Goal: Information Seeking & Learning: Learn about a topic

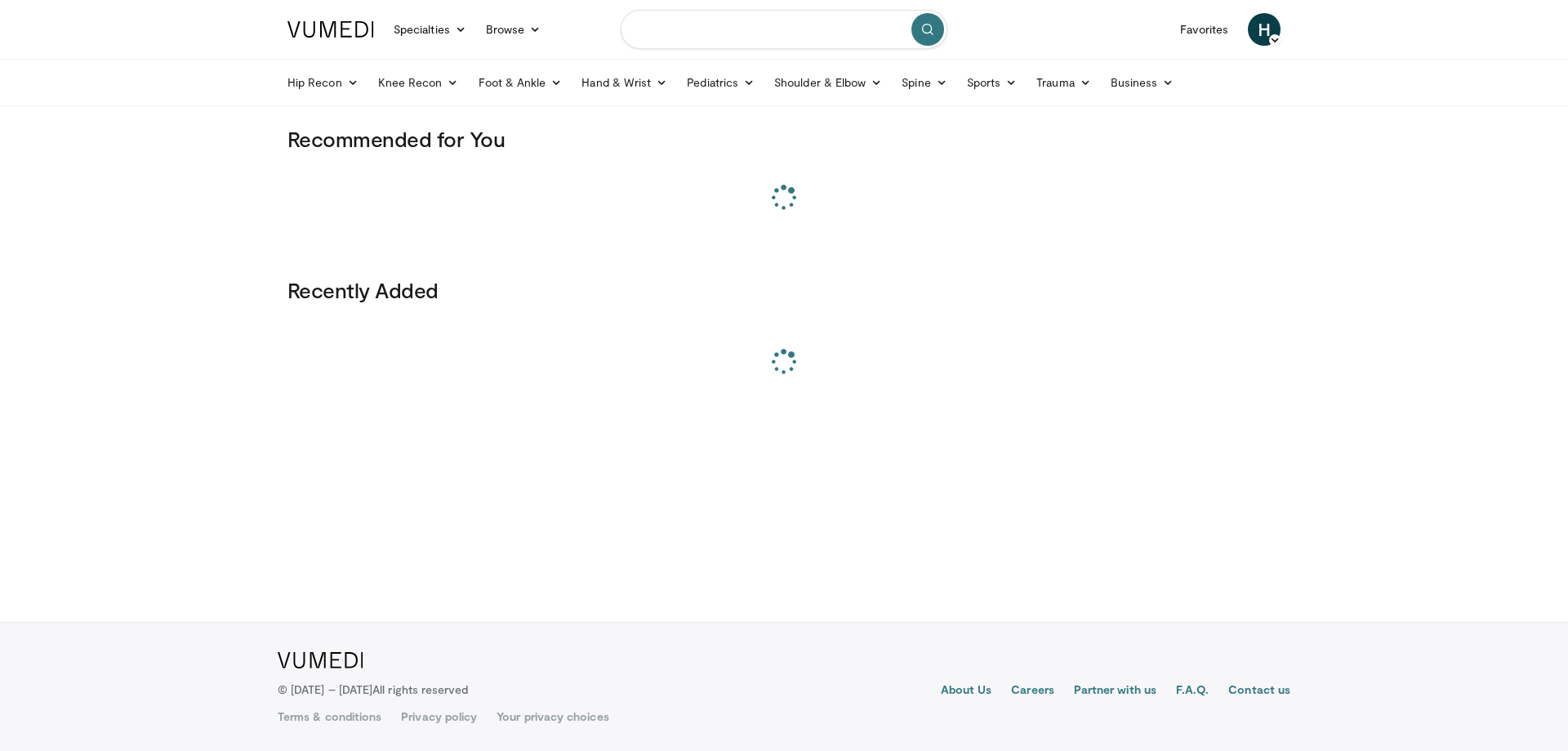
click at [695, 35] on input "Search topics, interventions" at bounding box center [784, 29] width 327 height 39
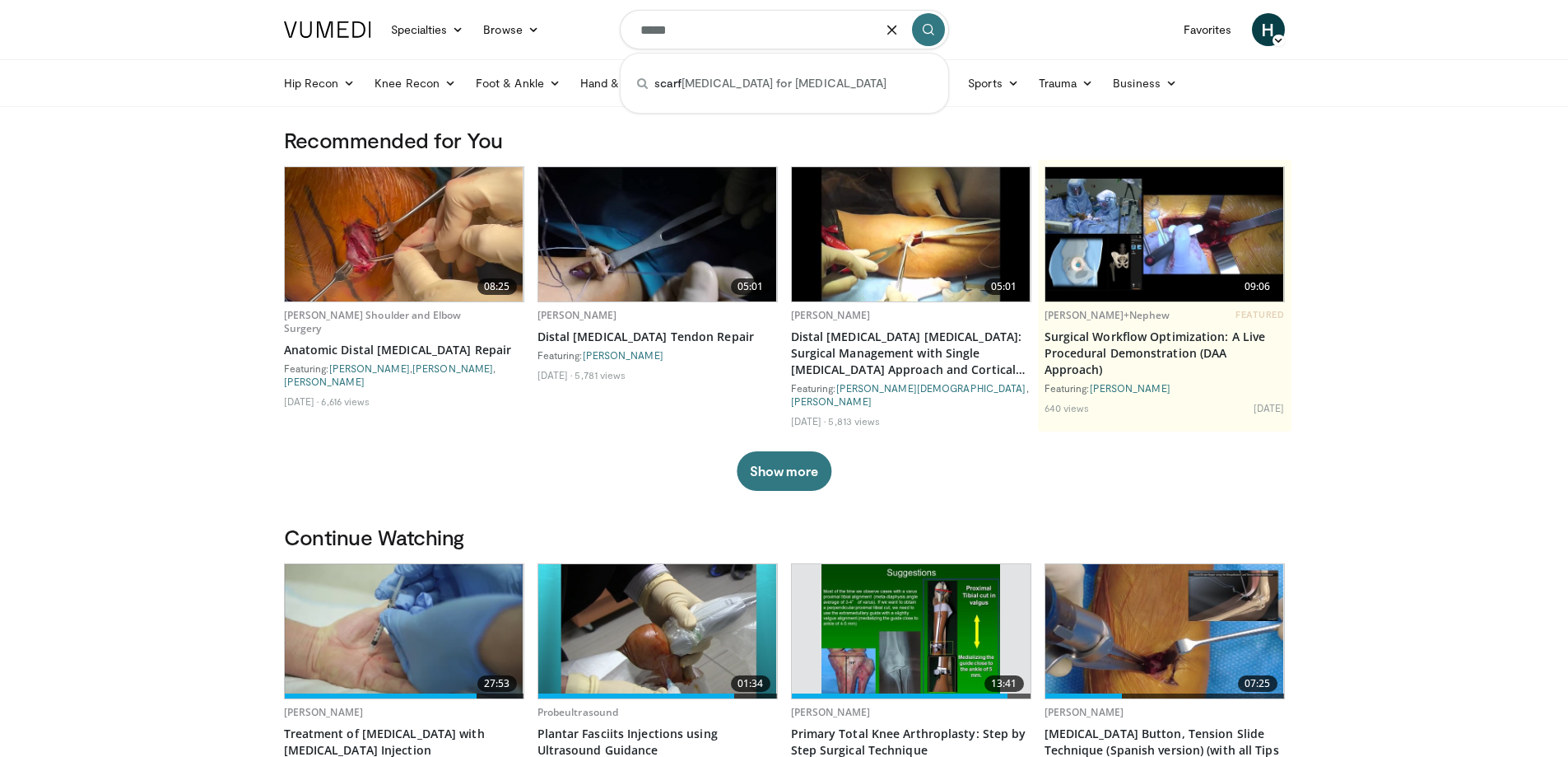
drag, startPoint x: 768, startPoint y: 32, endPoint x: 737, endPoint y: 70, distance: 49.0
click at [737, 69] on div "scarf osteotomy for hallux valgus" at bounding box center [784, 83] width 315 height 33
type input "**********"
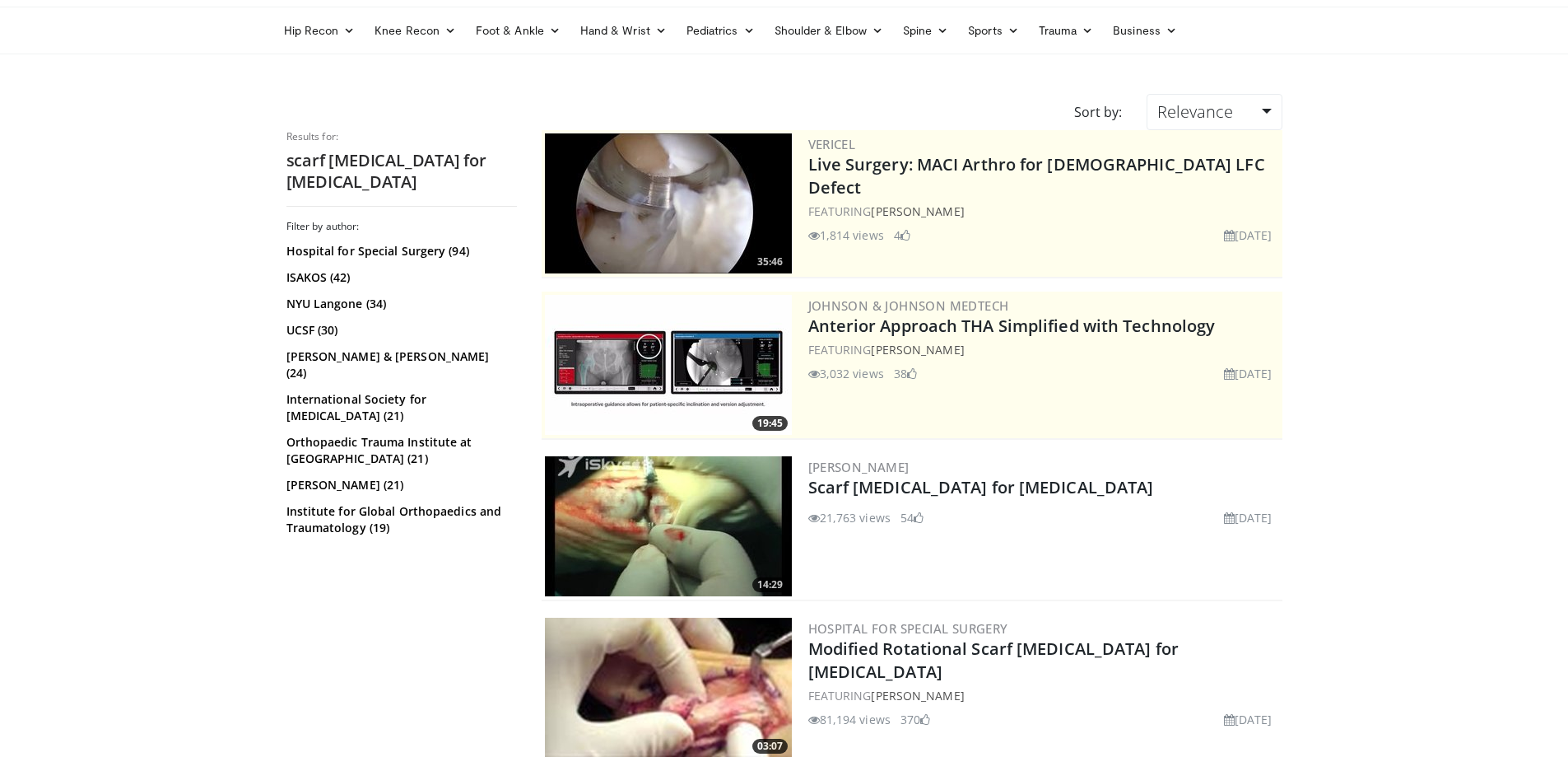
scroll to position [82, 0]
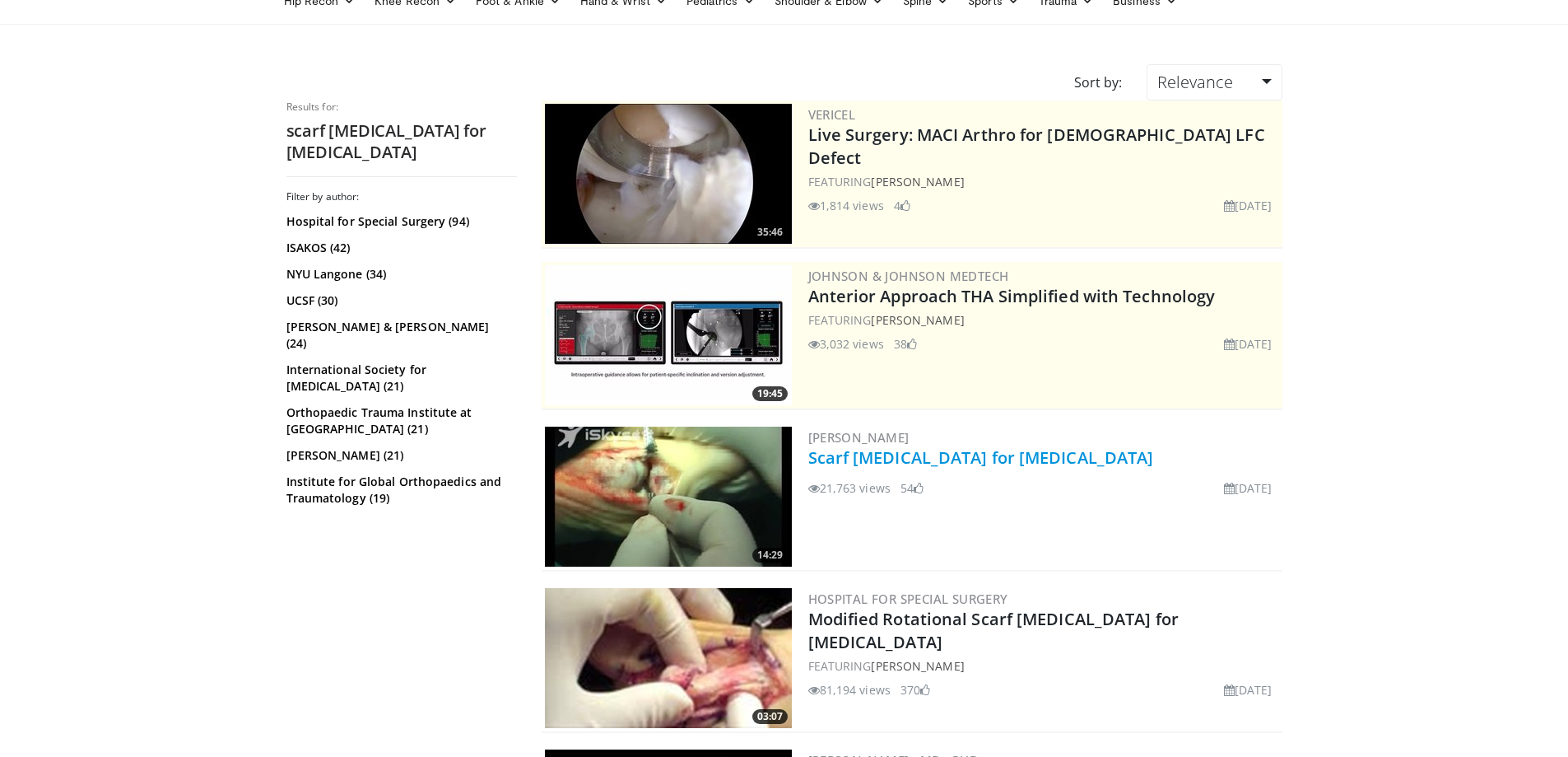
click at [1018, 467] on link "Scarf osteotomy for Hallux valgus" at bounding box center [981, 457] width 346 height 23
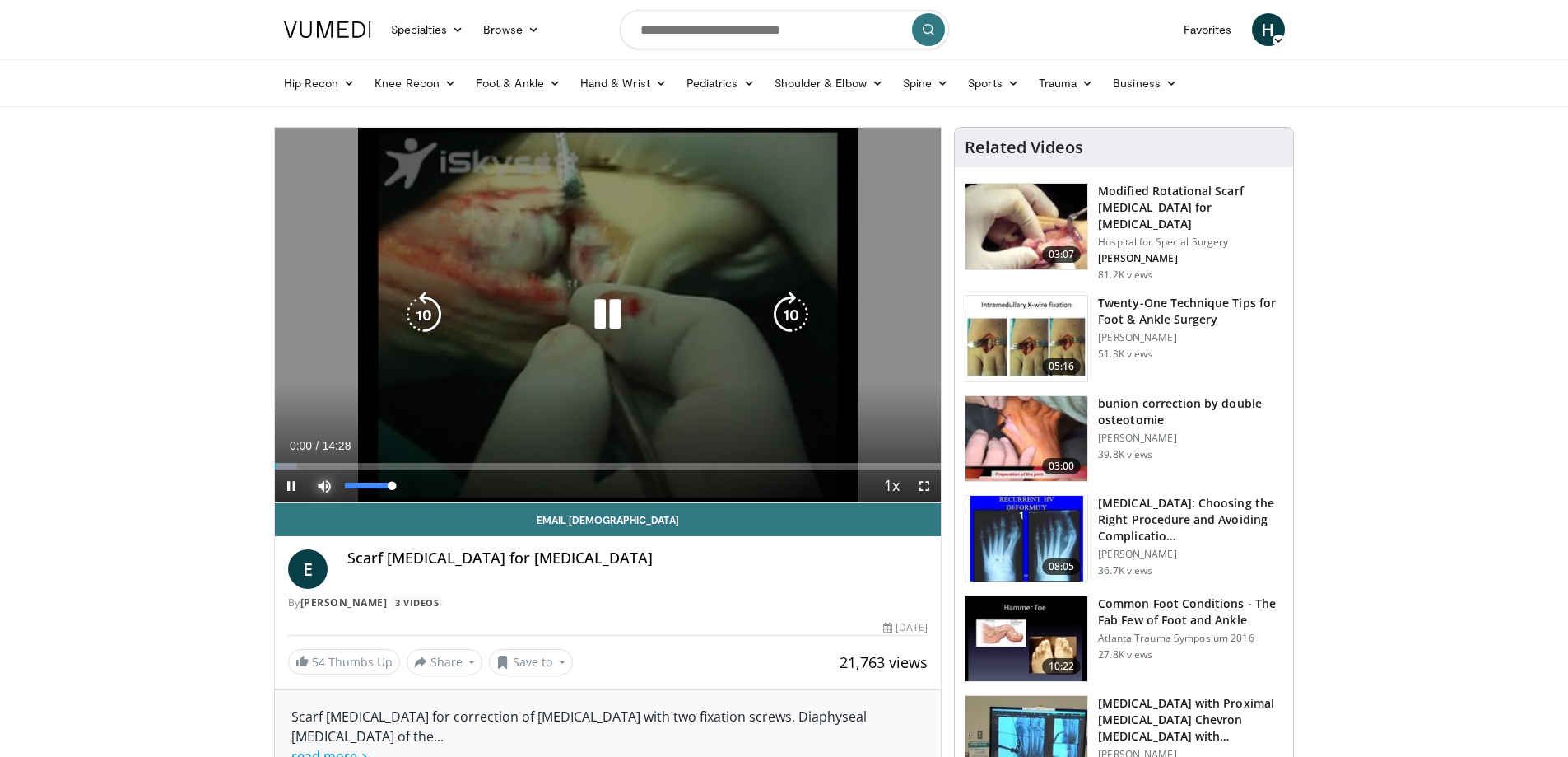
click at [330, 489] on span "Video Player" at bounding box center [324, 486] width 33 height 33
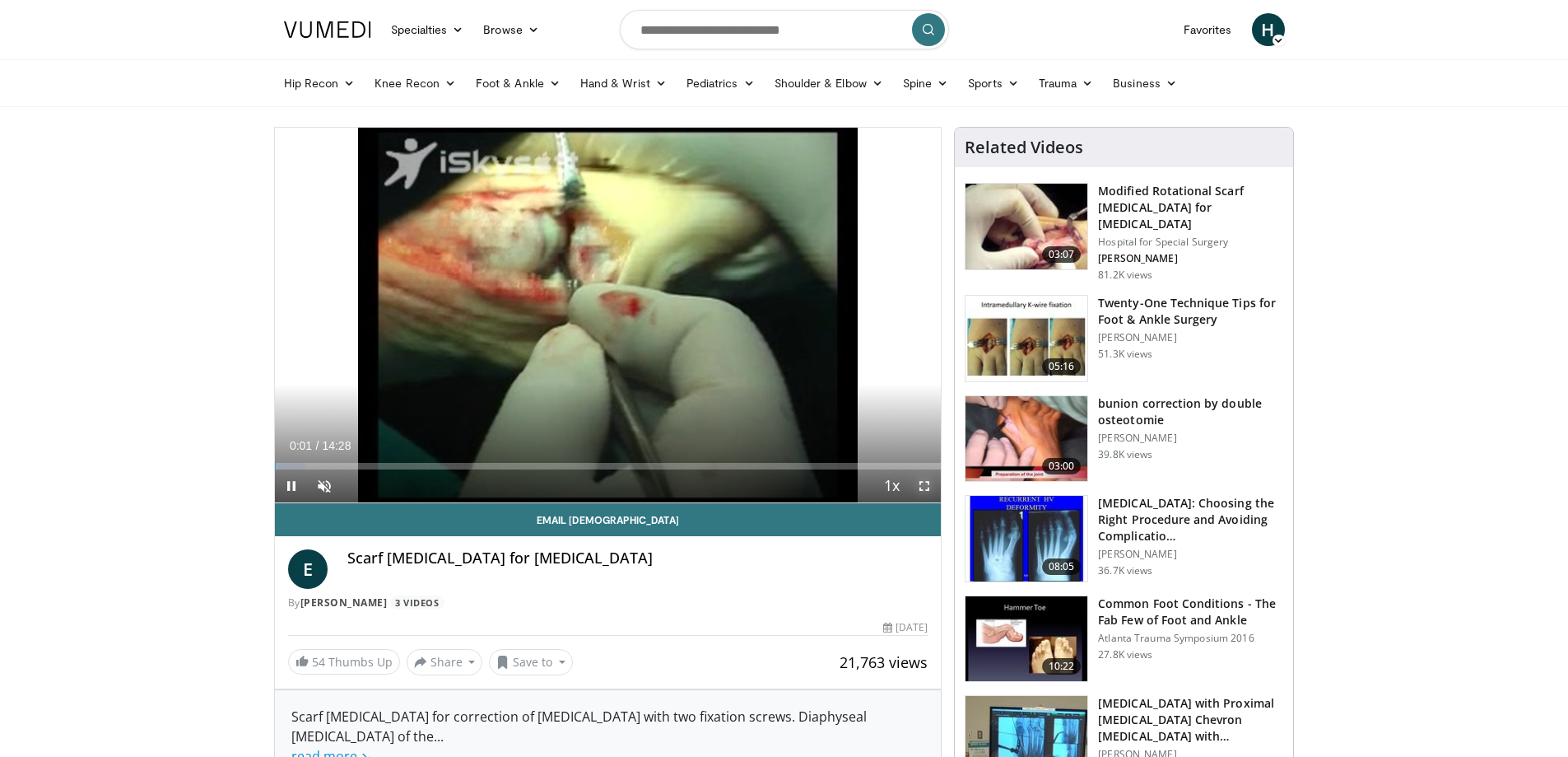
click at [920, 482] on span "Video Player" at bounding box center [924, 486] width 33 height 33
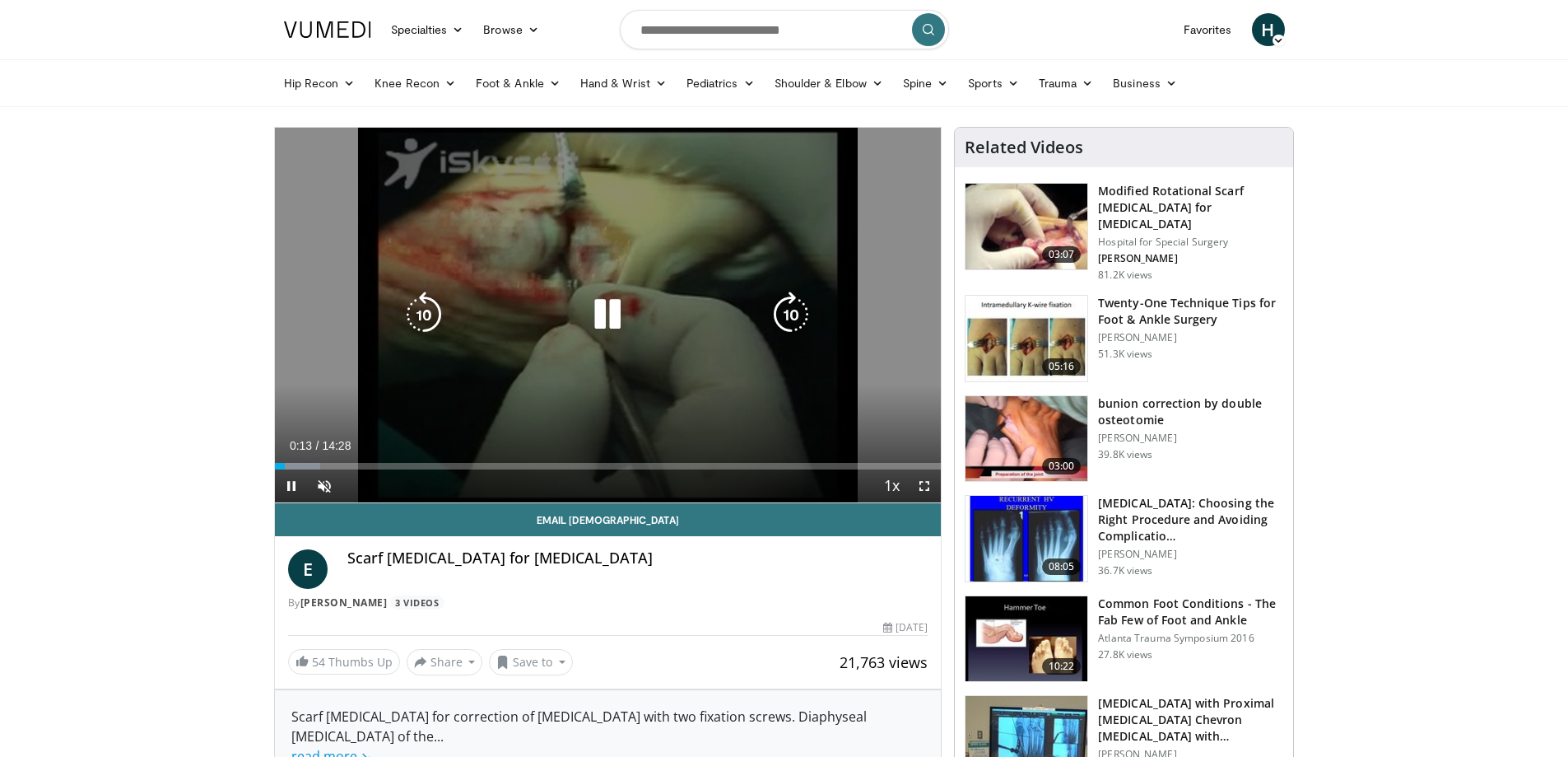
click at [683, 357] on div "10 seconds Tap to unmute" at bounding box center [608, 315] width 666 height 375
click at [531, 263] on div "10 seconds Tap to unmute" at bounding box center [608, 315] width 666 height 375
drag, startPoint x: 931, startPoint y: 481, endPoint x: 931, endPoint y: 581, distance: 100.0
click at [931, 481] on span "Video Player" at bounding box center [924, 486] width 33 height 33
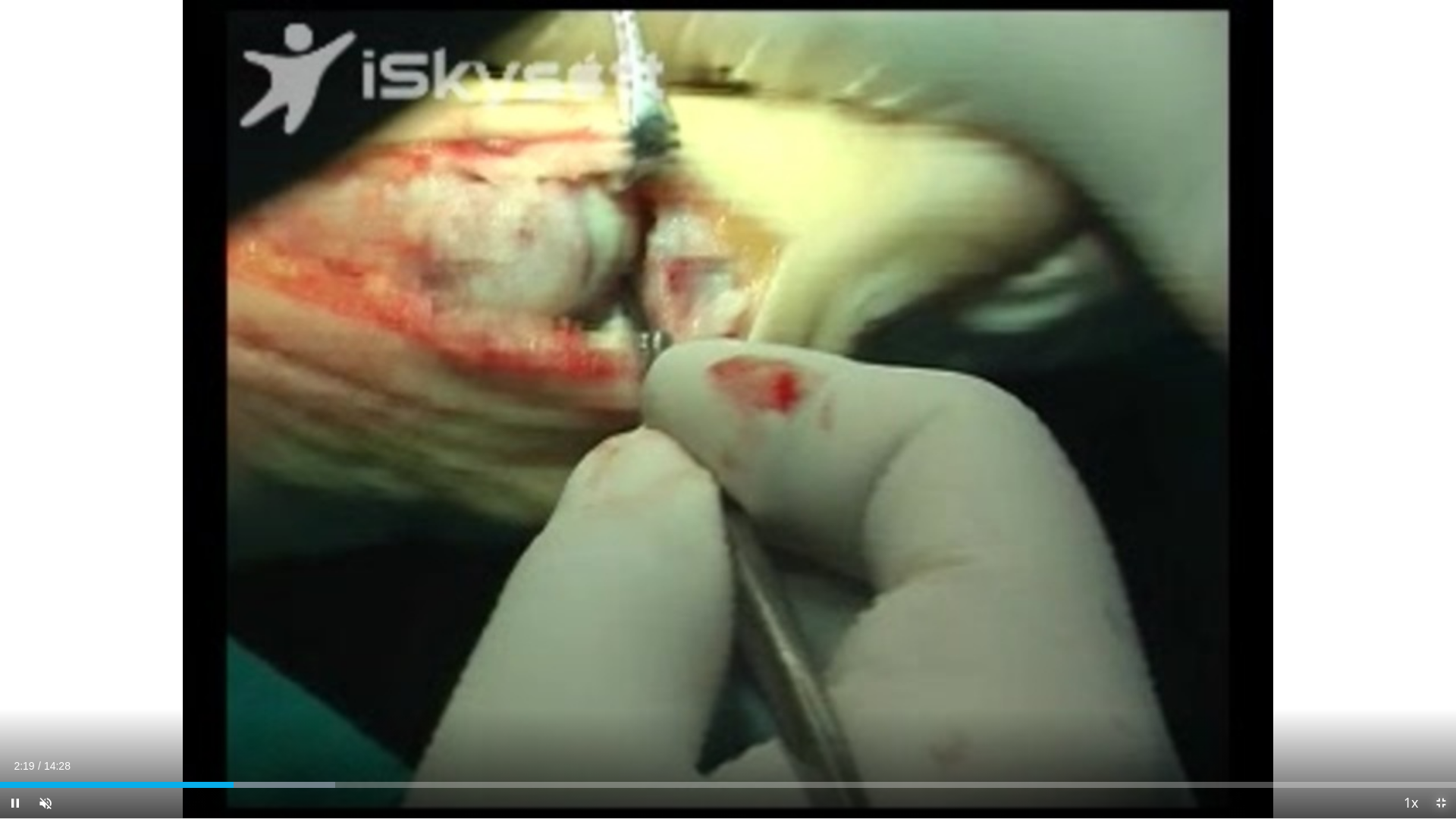
click at [1435, 696] on span "Video Player" at bounding box center [1442, 804] width 31 height 31
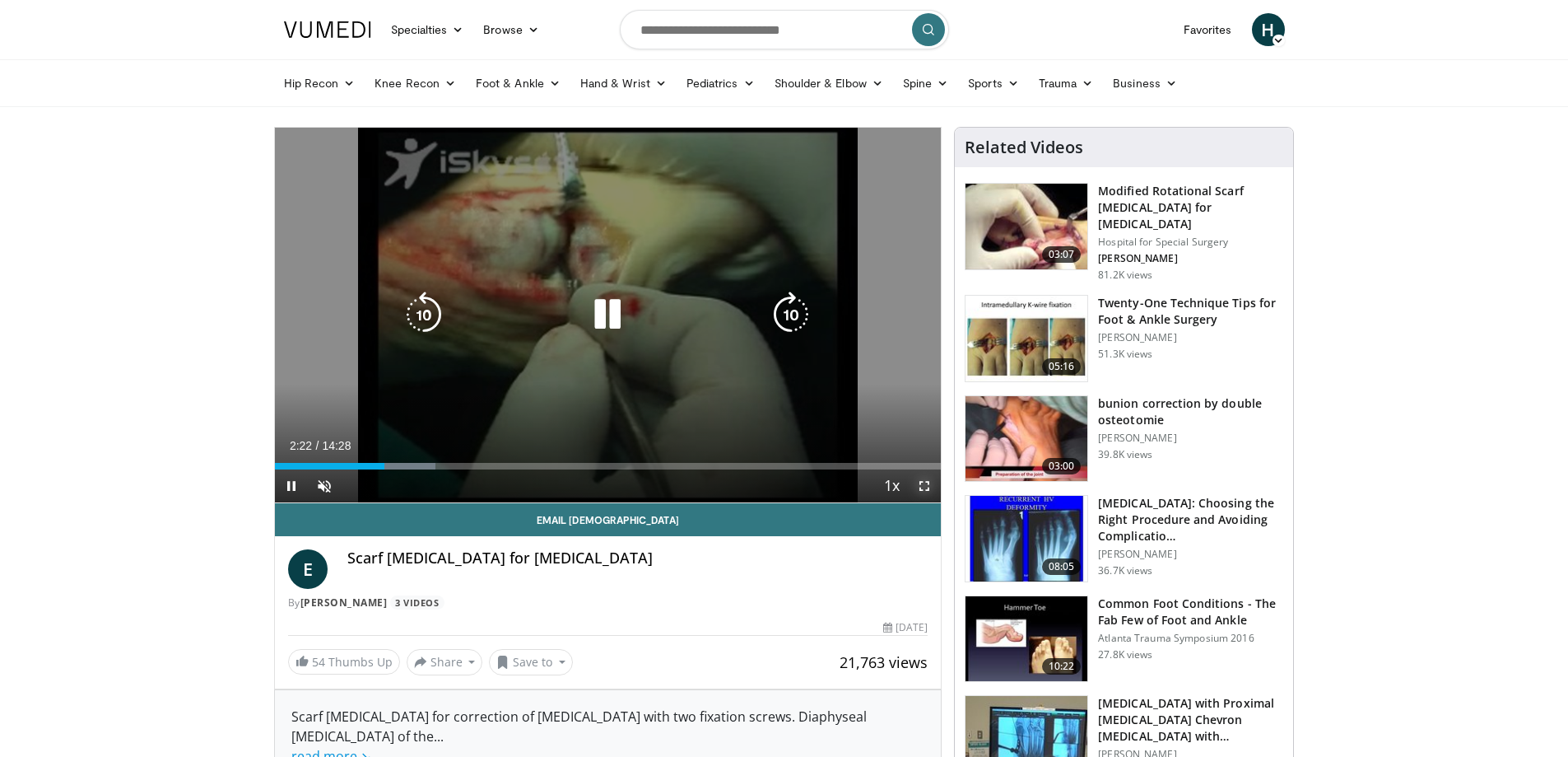
drag, startPoint x: 929, startPoint y: 490, endPoint x: 929, endPoint y: 589, distance: 99.0
click at [929, 490] on span "Video Player" at bounding box center [924, 486] width 33 height 33
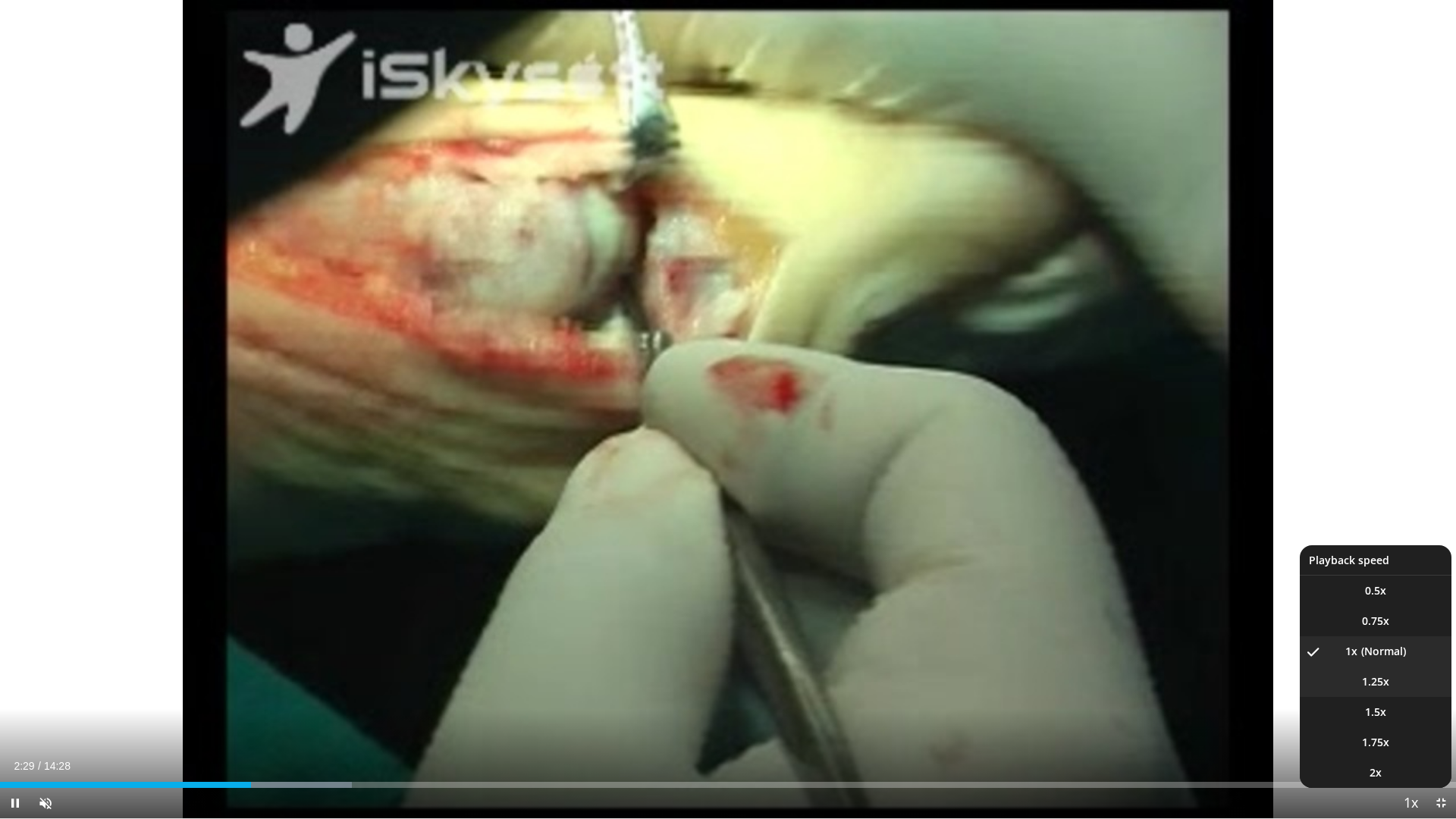
click at [1377, 684] on span "1.25x" at bounding box center [1376, 682] width 27 height 15
click at [1386, 696] on span "1.5x" at bounding box center [1377, 712] width 22 height 15
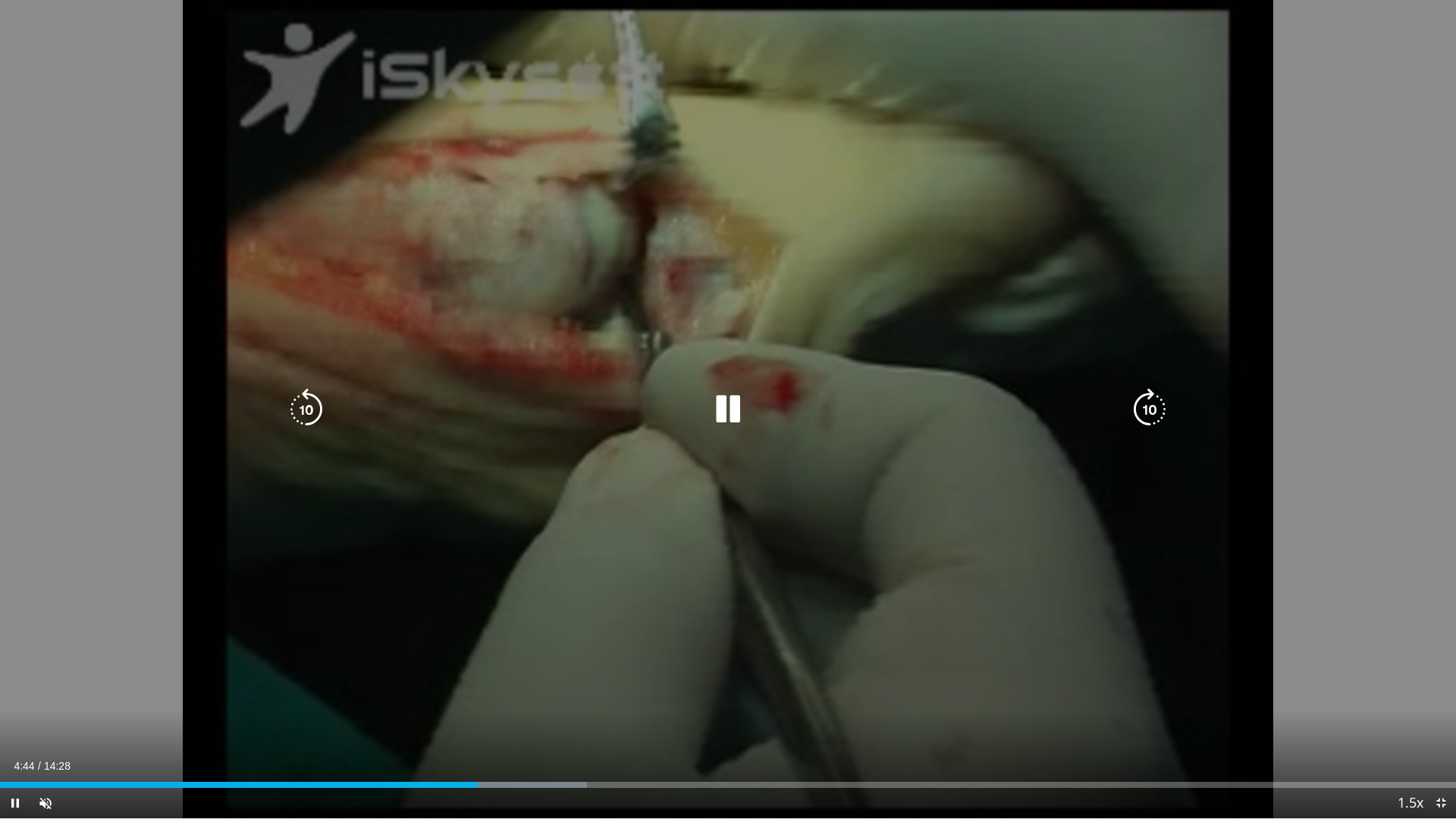
click at [1161, 416] on icon "Video Player" at bounding box center [1150, 409] width 42 height 42
click at [1161, 415] on icon "Video Player" at bounding box center [1150, 409] width 42 height 42
click at [1144, 414] on icon "Video Player" at bounding box center [1150, 409] width 42 height 42
click at [1143, 406] on icon "Video Player" at bounding box center [1150, 409] width 42 height 42
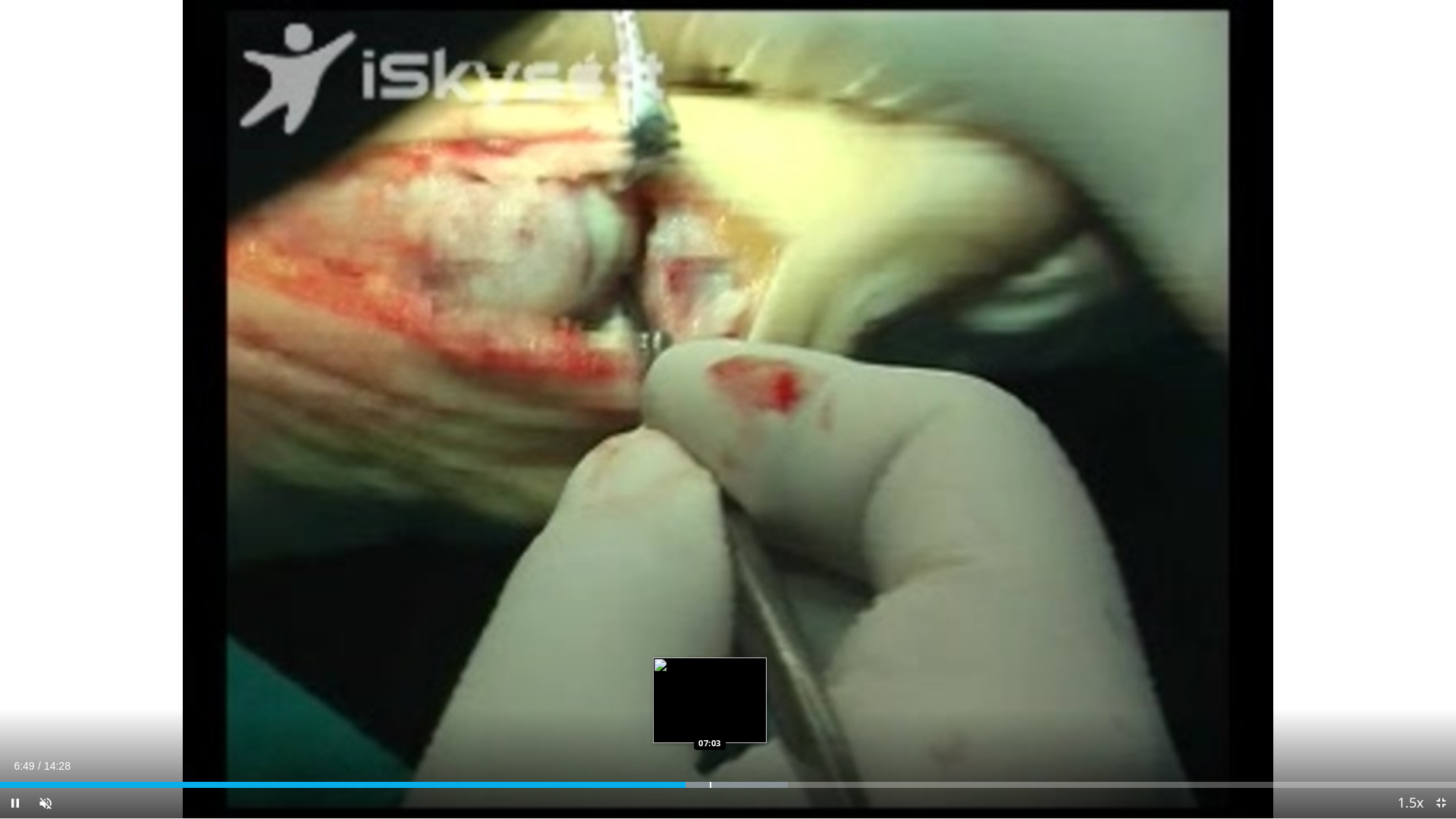
click at [701, 696] on div "Loaded : 54.11% 06:49 07:03" at bounding box center [728, 781] width 1456 height 14
click at [717, 696] on div "Progress Bar" at bounding box center [718, 785] width 2 height 6
click at [726, 696] on div "Progress Bar" at bounding box center [725, 785] width 2 height 6
click at [755, 696] on div "Progress Bar" at bounding box center [756, 785] width 2 height 6
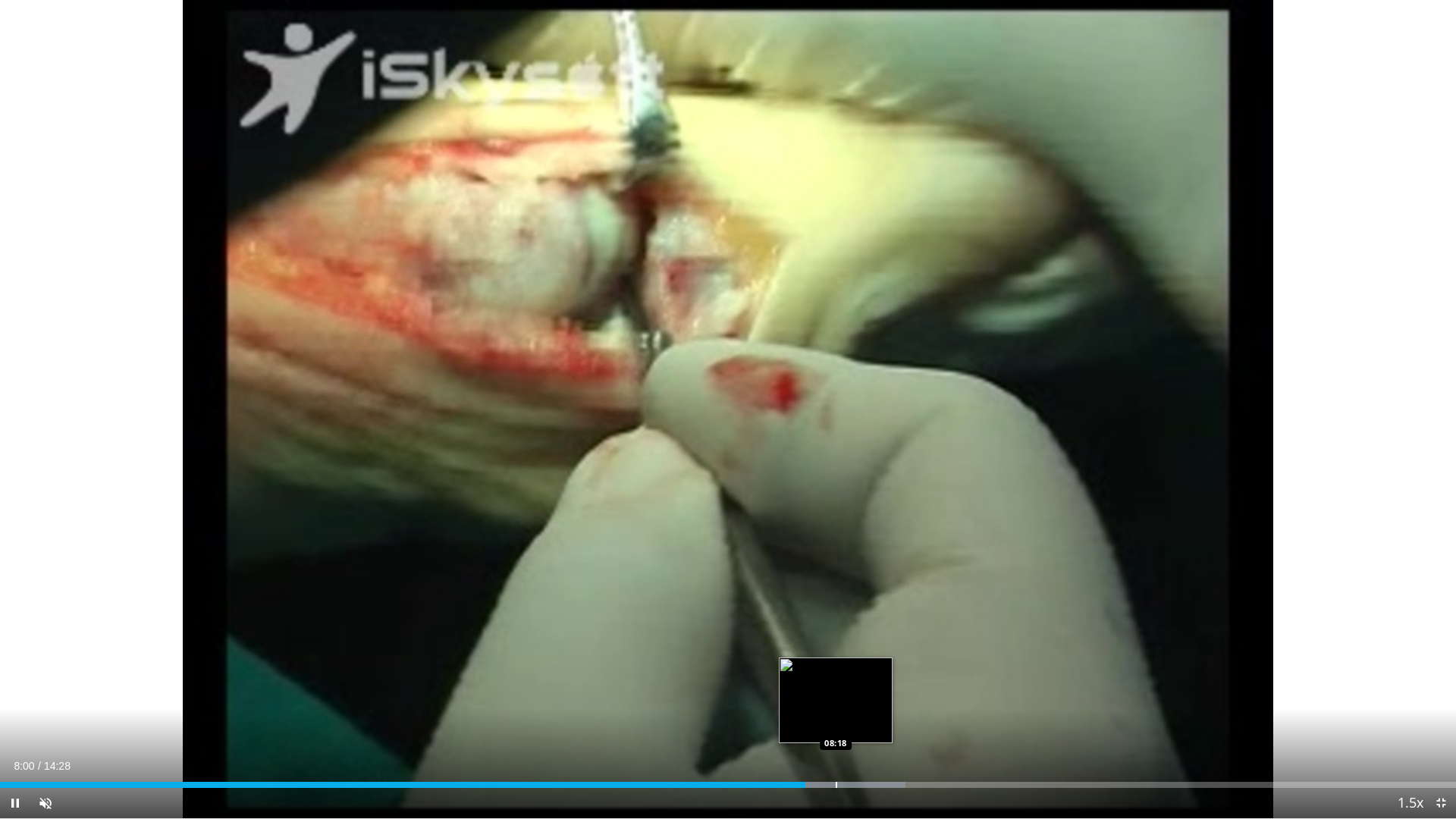
click at [835, 696] on div "Progress Bar" at bounding box center [836, 785] width 2 height 6
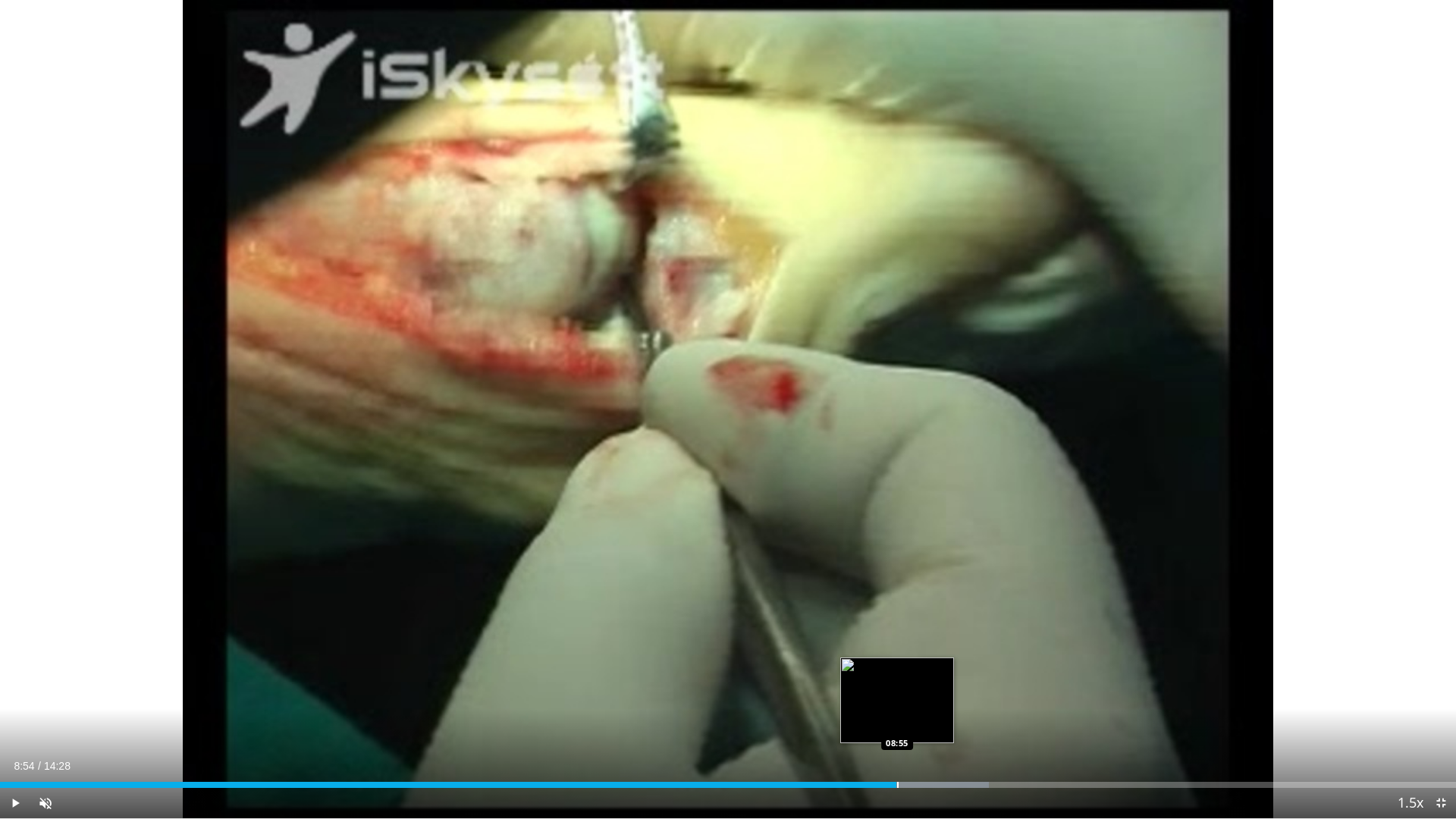
click at [897, 696] on div "Loaded : 67.92% 08:43 08:55" at bounding box center [728, 781] width 1456 height 14
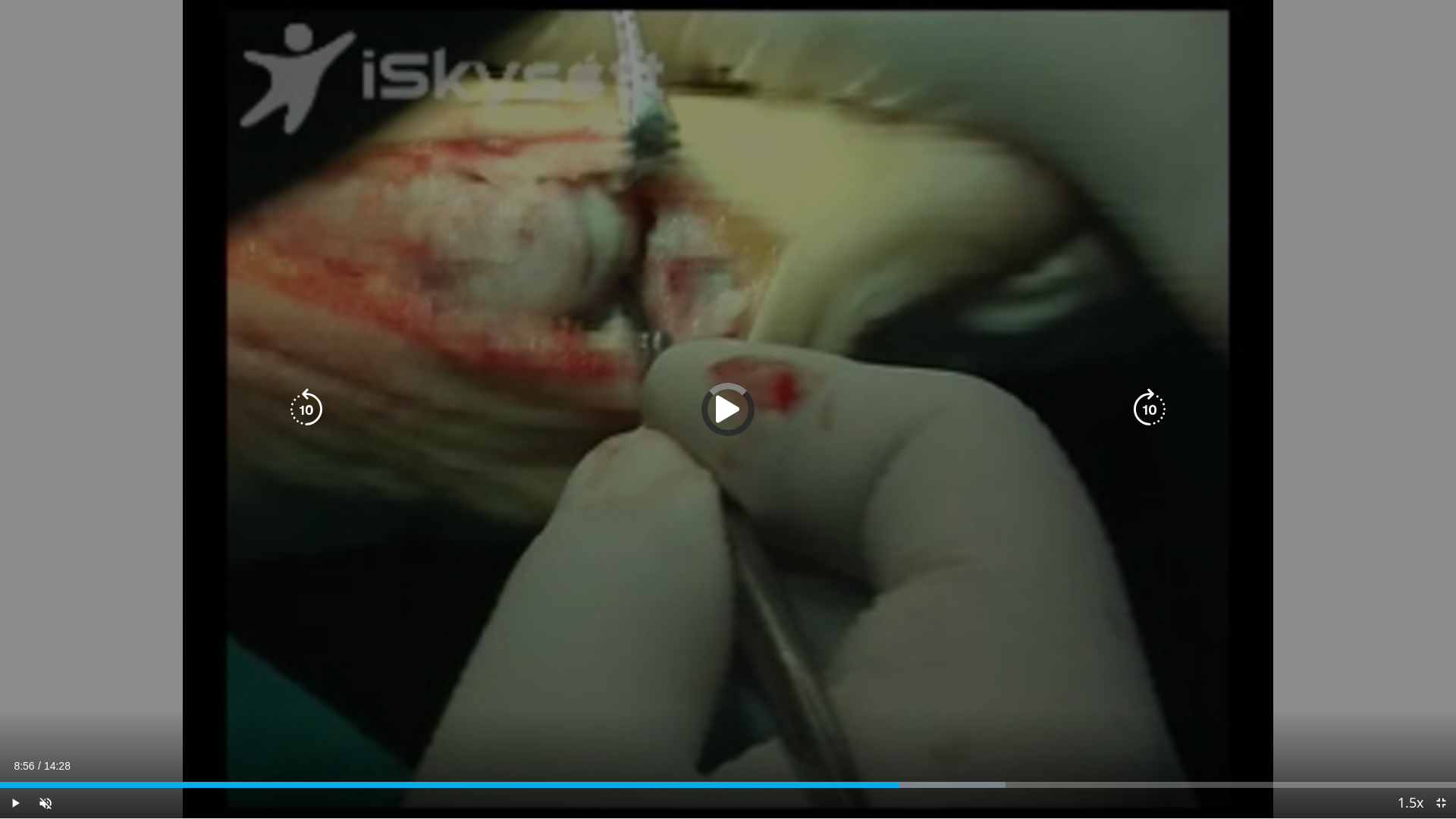
click at [909, 696] on div "Loaded : 69.07% 09:01 09:01" at bounding box center [728, 781] width 1456 height 14
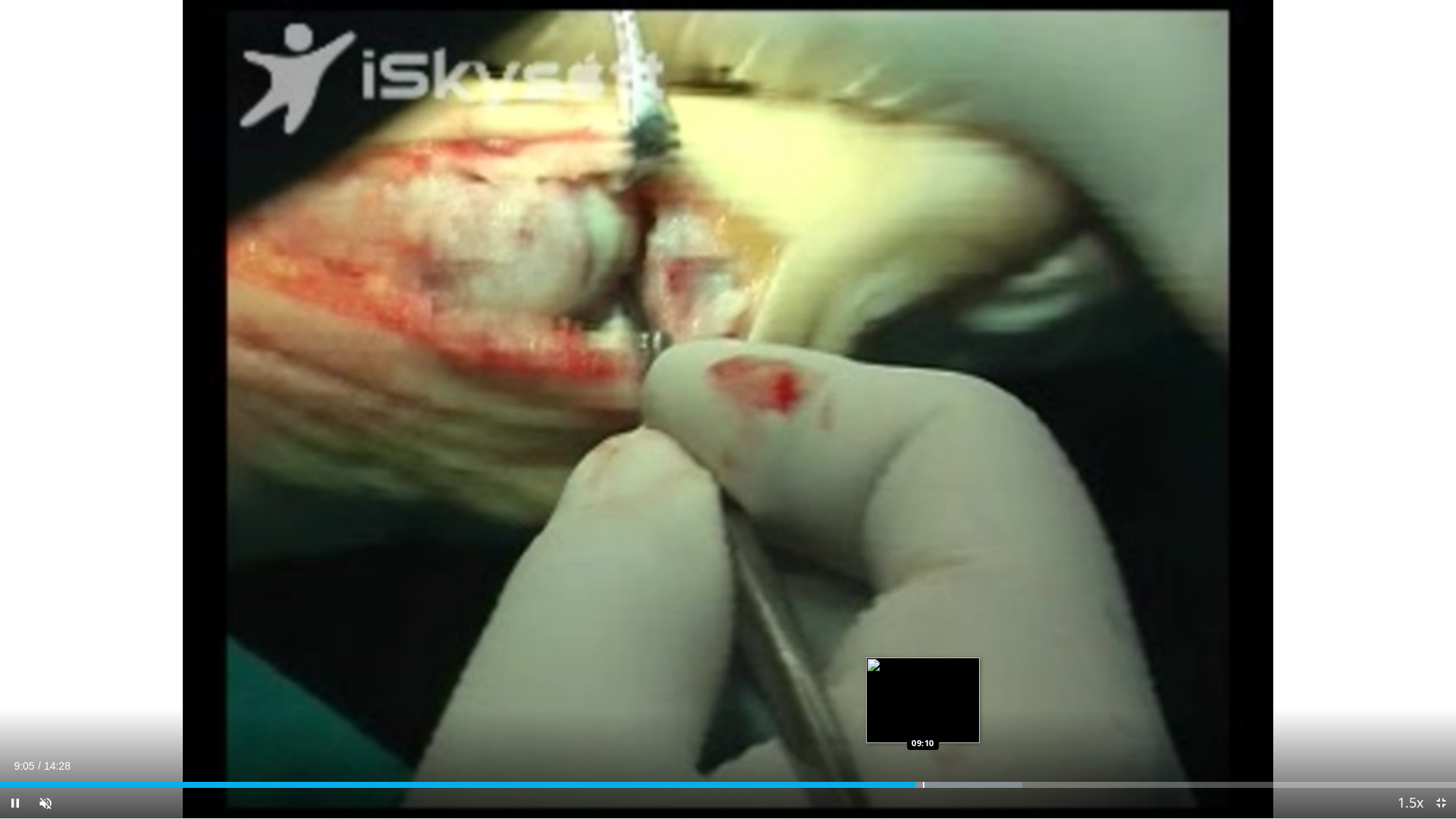
click at [925, 696] on div "Loaded : 70.23% 09:06 09:10" at bounding box center [728, 781] width 1456 height 14
click at [933, 696] on div "Loaded : 71.38% 09:12 09:16" at bounding box center [728, 781] width 1456 height 14
click at [942, 696] on div "Progress Bar" at bounding box center [943, 785] width 2 height 6
click at [958, 696] on div "Progress Bar" at bounding box center [959, 785] width 2 height 6
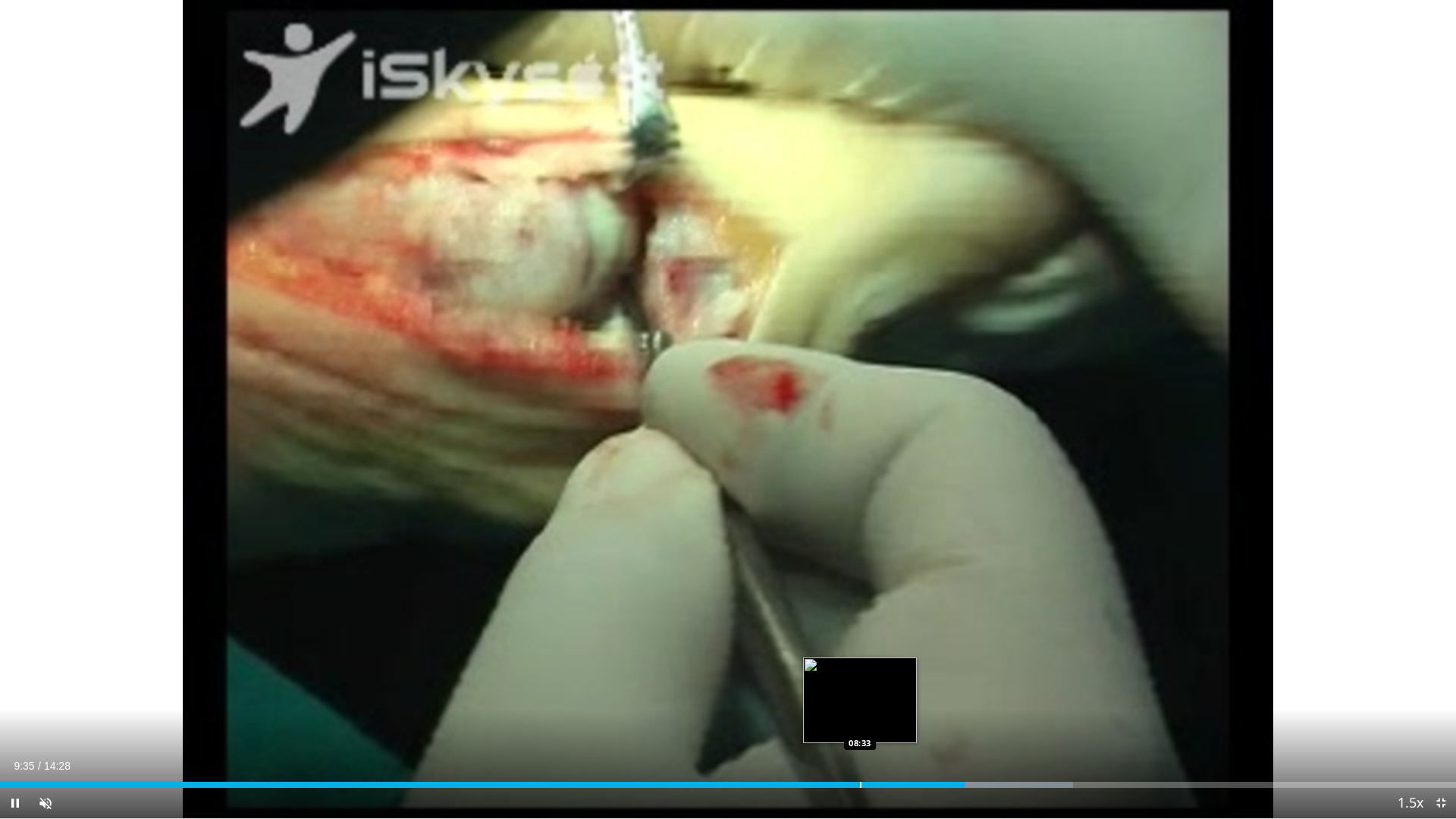
click at [862, 696] on div "Progress Bar" at bounding box center [861, 785] width 2 height 6
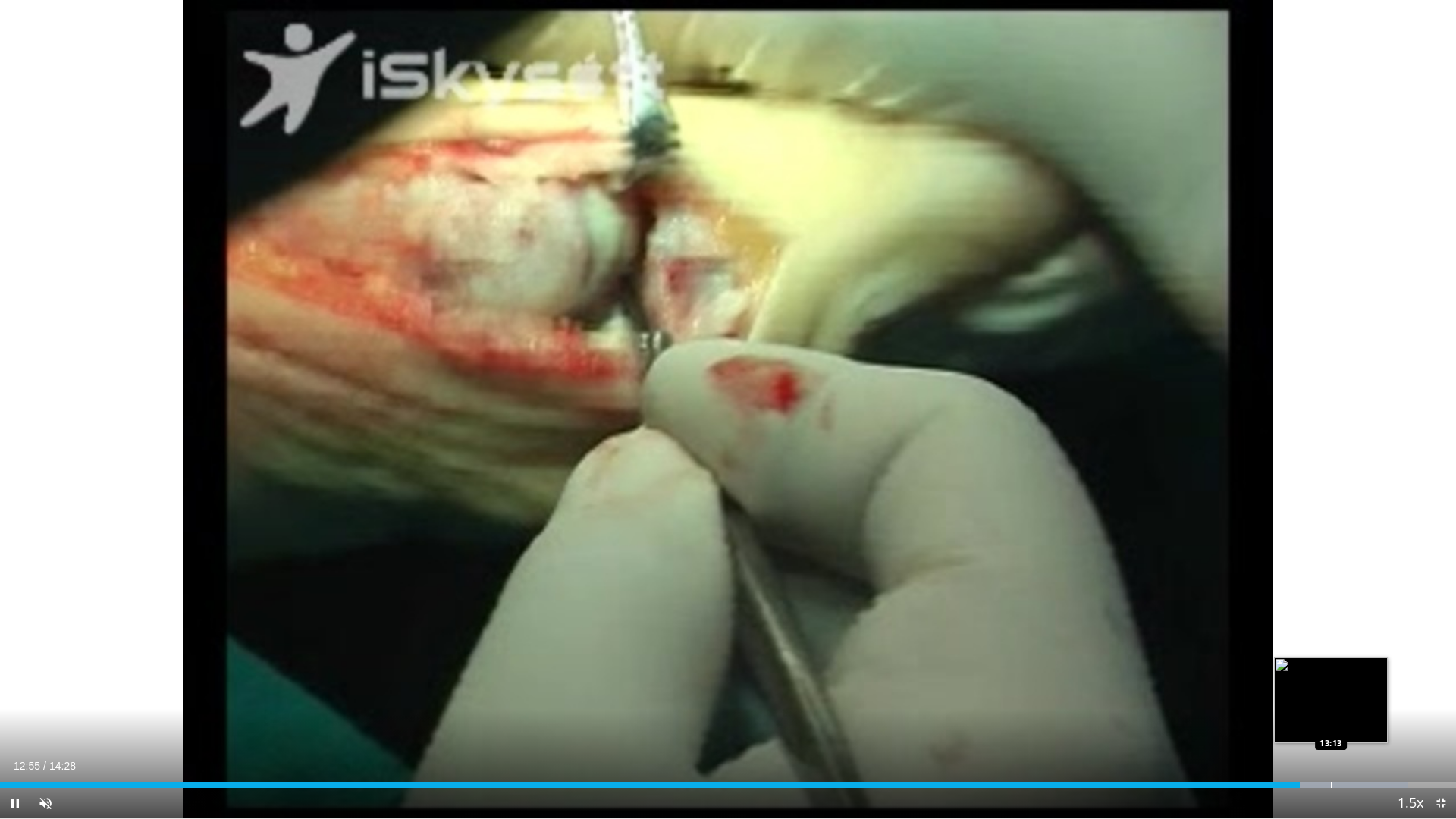
click at [1331, 696] on div "Loaded : 96.70% 12:55 13:13" at bounding box center [728, 781] width 1456 height 14
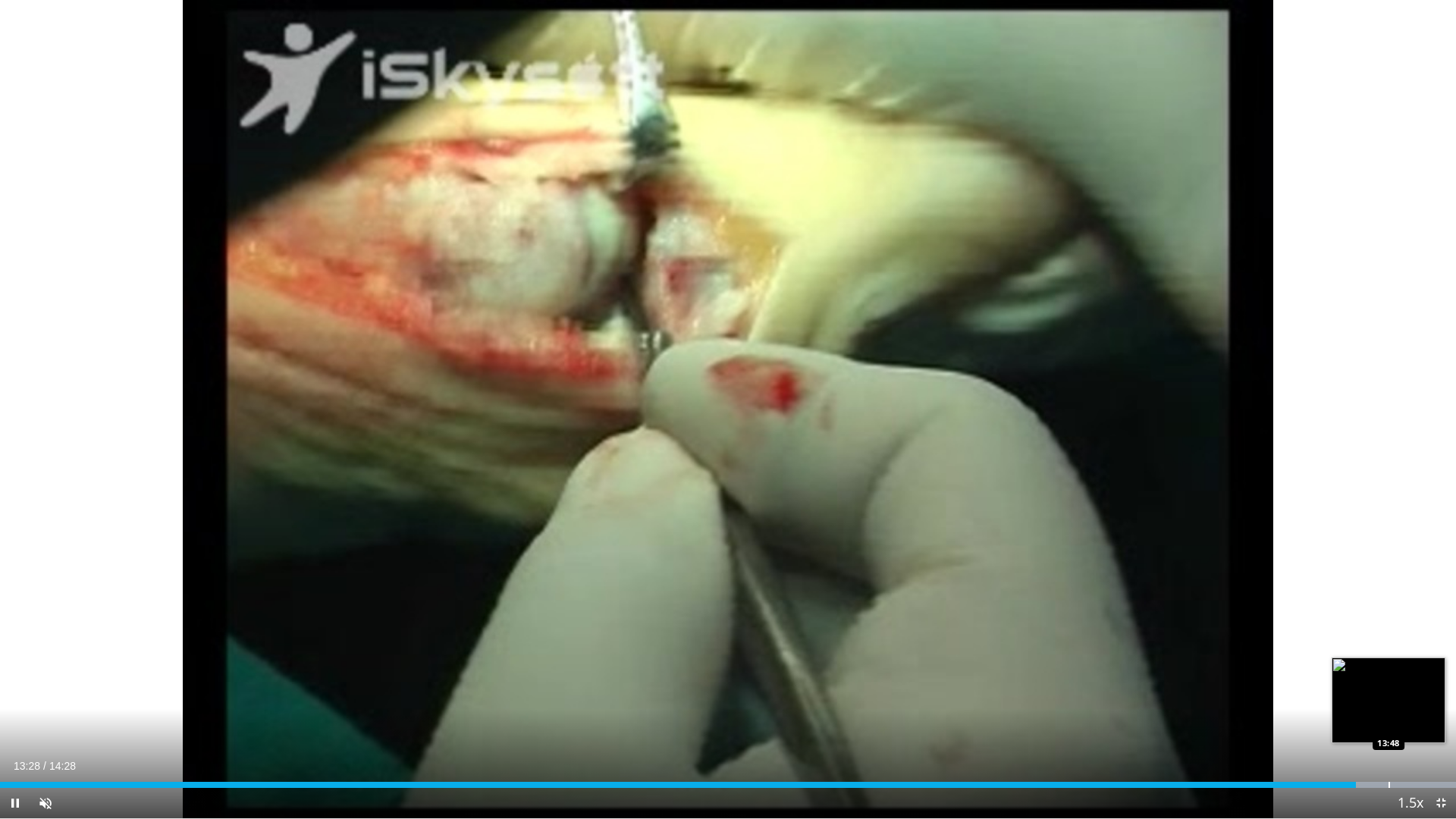
click at [1394, 696] on div "Loaded : 100.00% 13:28 13:48" at bounding box center [728, 781] width 1456 height 14
click at [1444, 696] on span "Video Player" at bounding box center [1442, 804] width 31 height 31
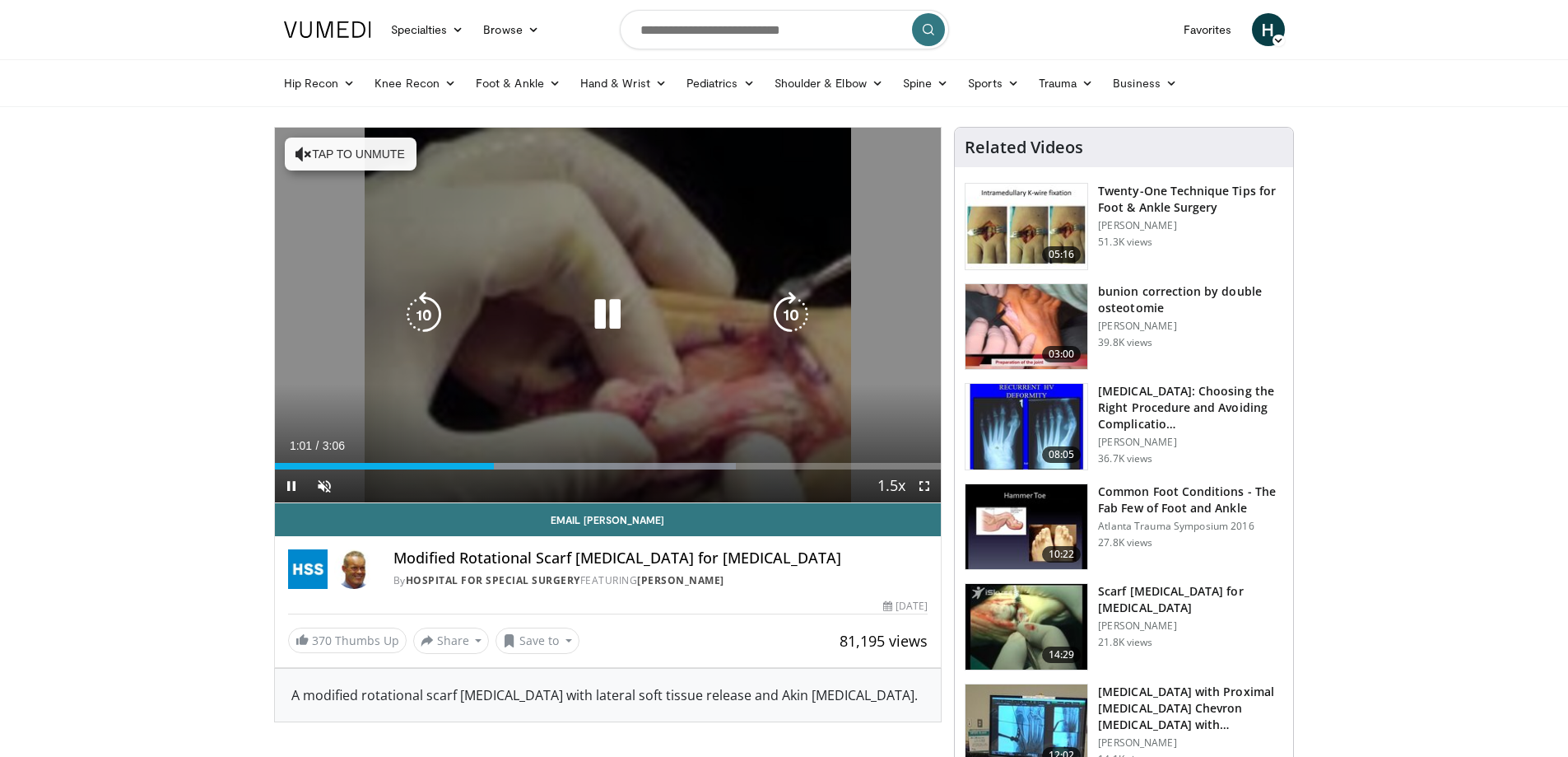
click at [599, 319] on icon "Video Player" at bounding box center [607, 314] width 46 height 46
